Goal: Task Accomplishment & Management: Use online tool/utility

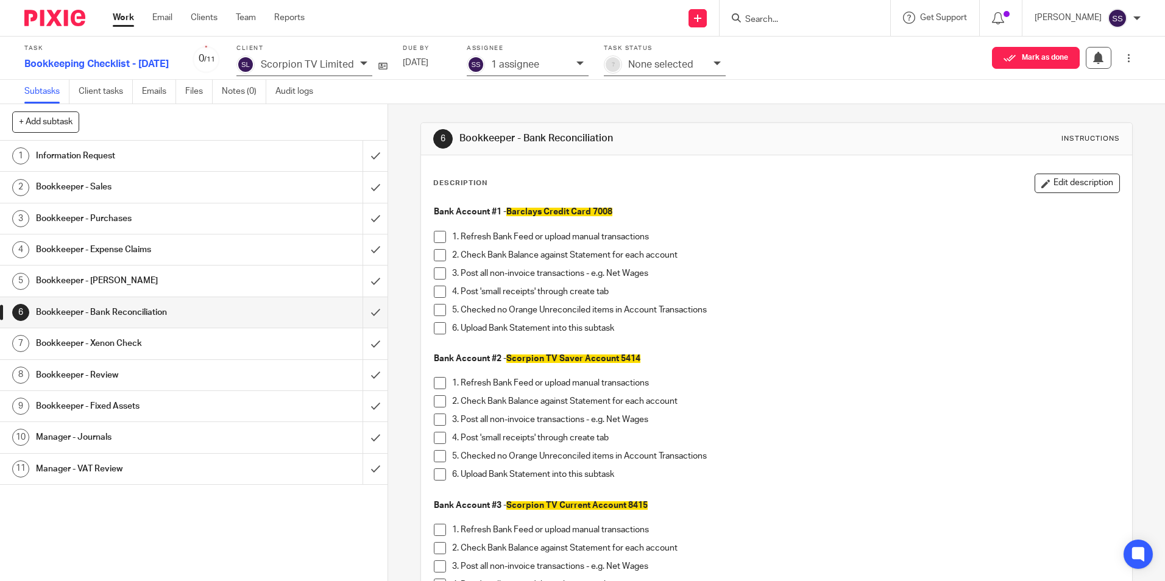
scroll to position [61, 0]
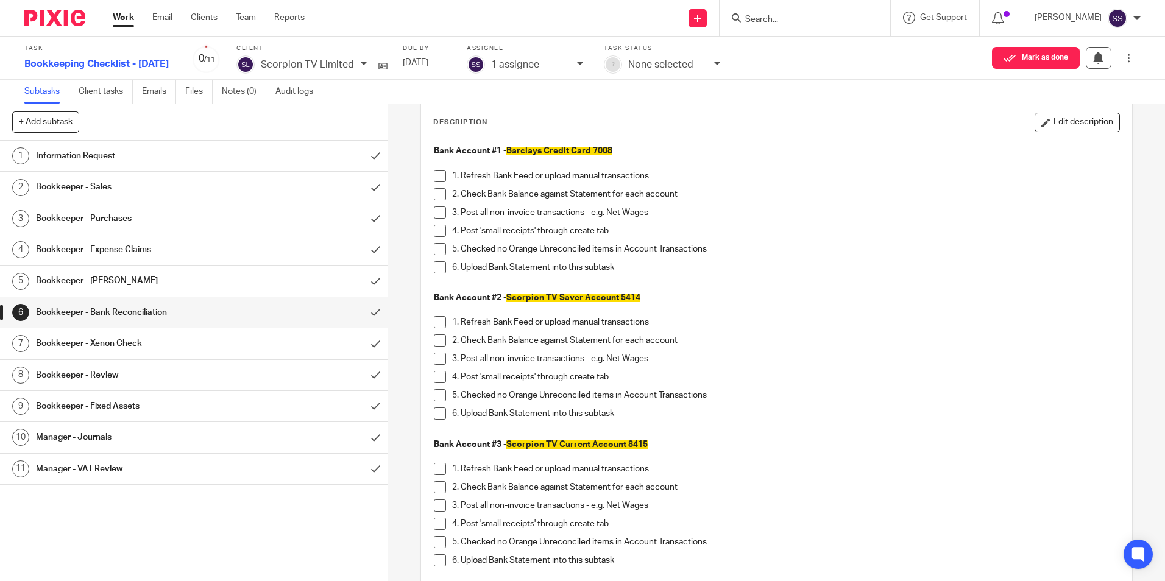
click at [114, 216] on h1 "Bookkeeper - Purchases" at bounding box center [141, 219] width 210 height 18
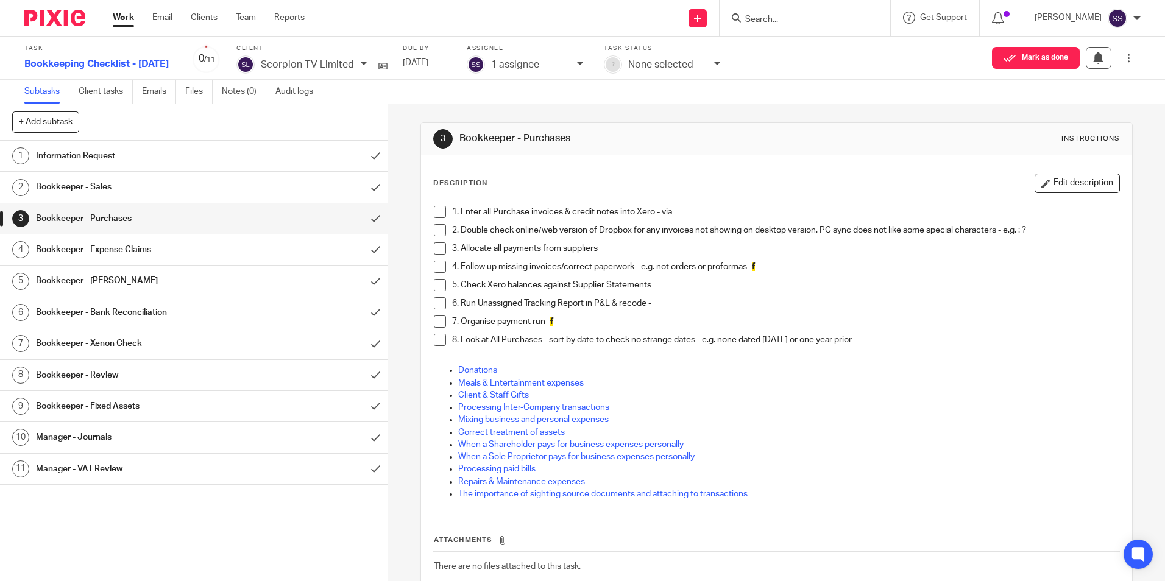
click at [438, 213] on span at bounding box center [440, 212] width 12 height 12
click at [439, 209] on span at bounding box center [440, 212] width 12 height 12
click at [1010, 13] on span at bounding box center [1006, 14] width 6 height 6
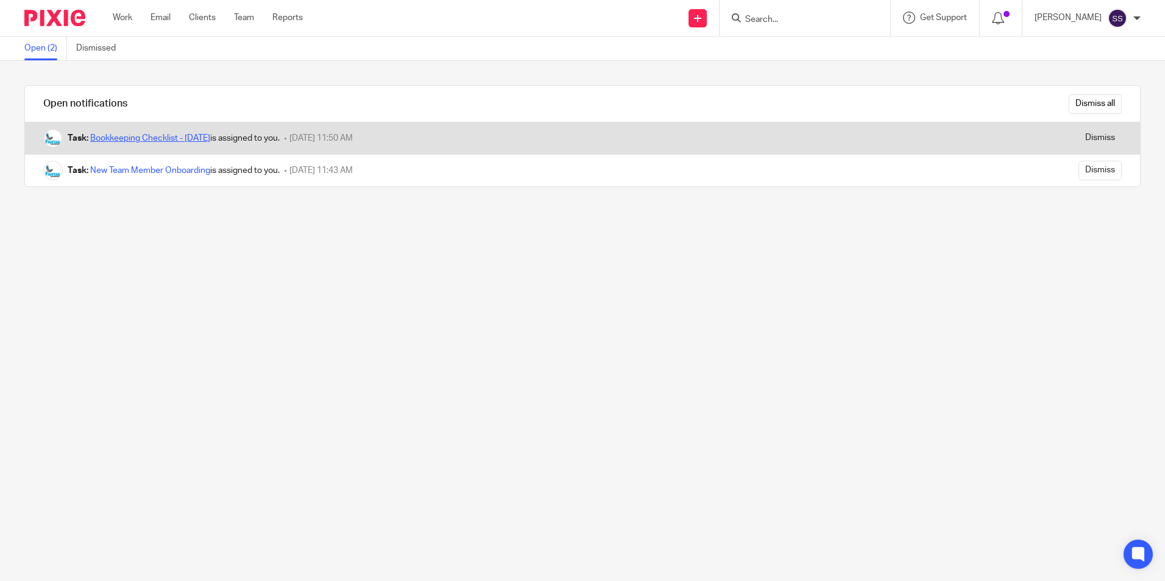
click at [168, 136] on link "Bookkeeping Checklist - [DATE]" at bounding box center [150, 138] width 120 height 9
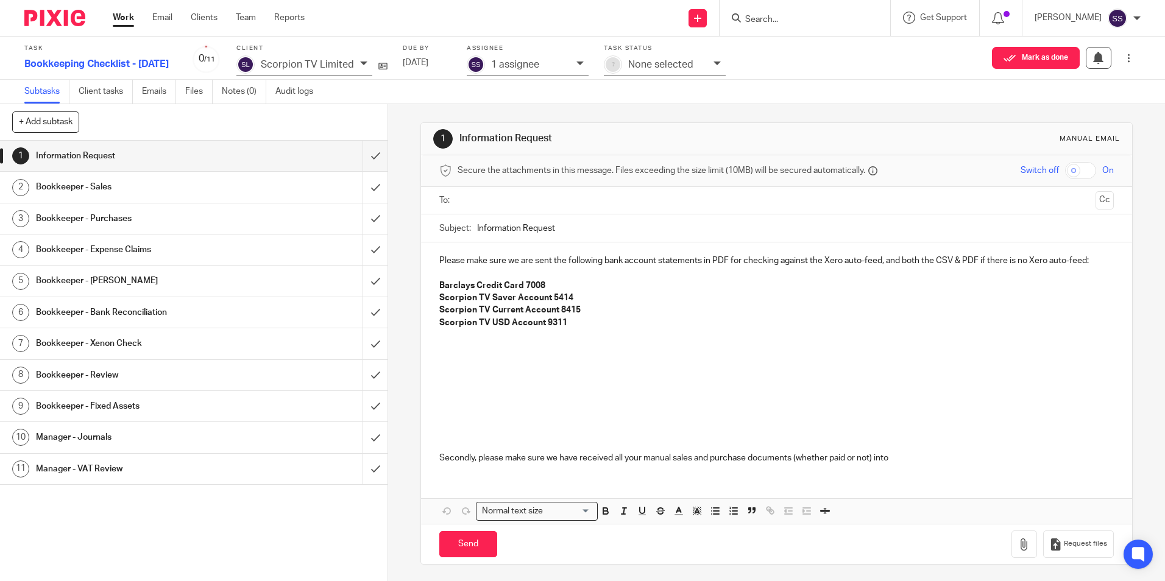
click at [111, 218] on h1 "Bookkeeper - Purchases" at bounding box center [141, 219] width 210 height 18
